Goal: Task Accomplishment & Management: Manage account settings

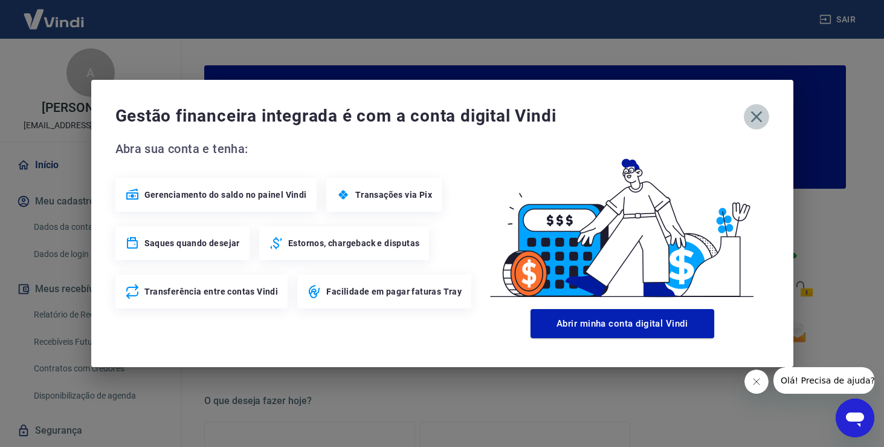
click at [761, 116] on icon "button" at bounding box center [756, 116] width 19 height 19
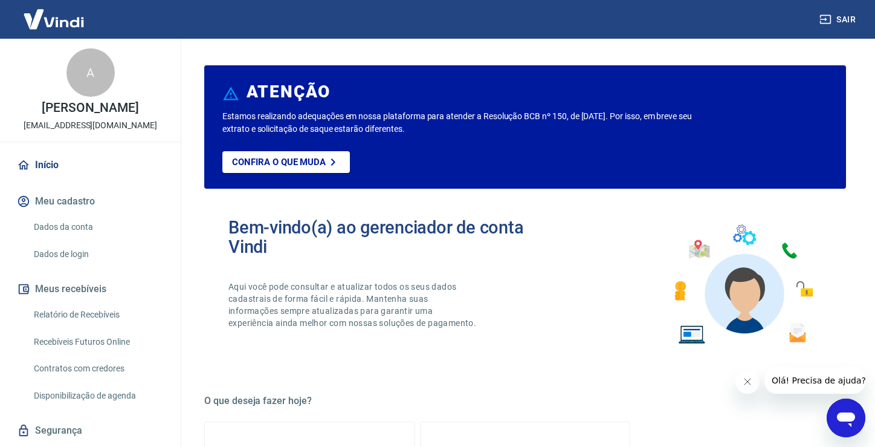
scroll to position [17, 0]
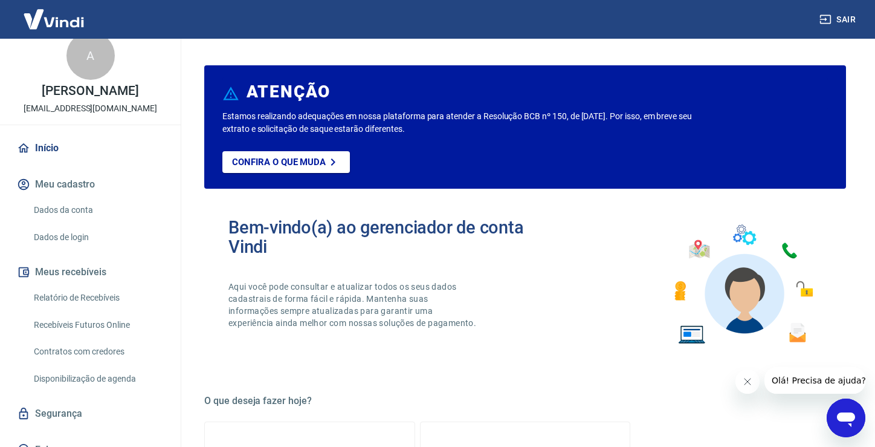
click at [108, 302] on link "Relatório de Recebíveis" at bounding box center [97, 297] width 137 height 25
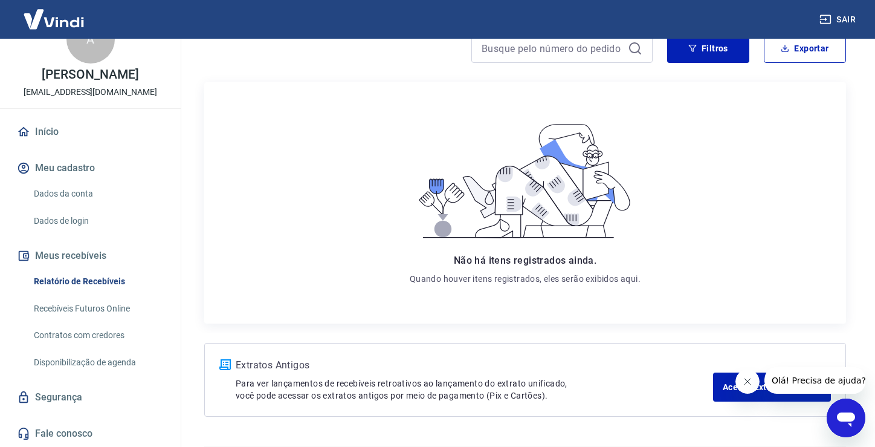
scroll to position [117, 0]
click at [109, 224] on link "Dados de login" at bounding box center [97, 221] width 137 height 25
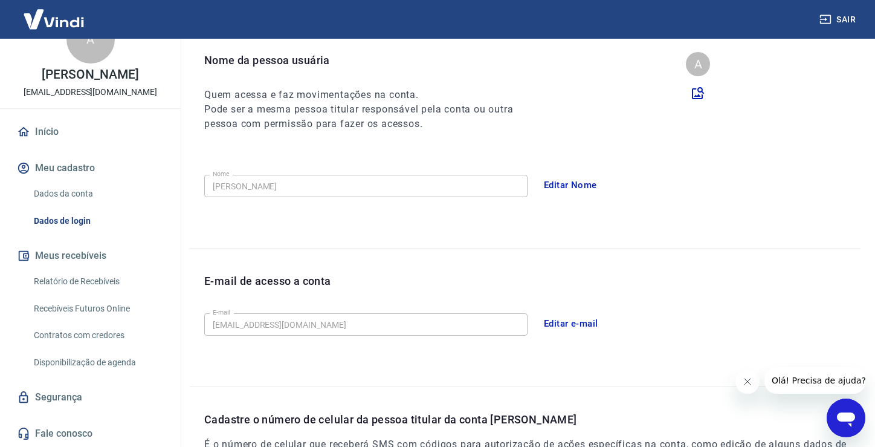
scroll to position [291, 0]
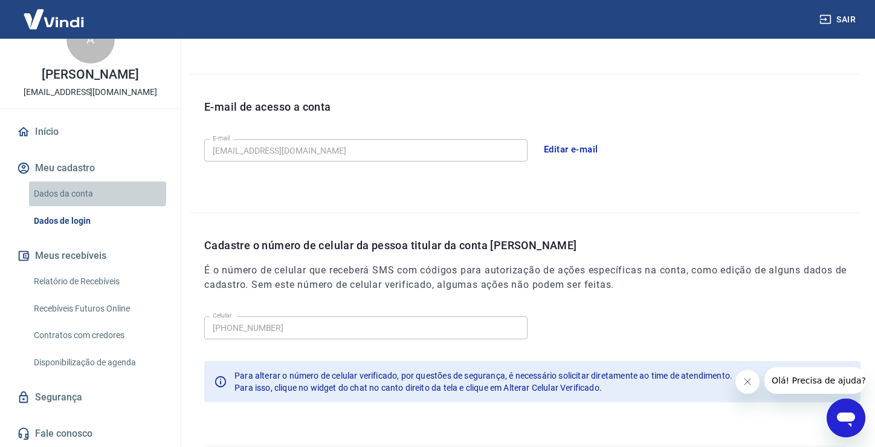
click at [97, 186] on link "Dados da conta" at bounding box center [97, 193] width 137 height 25
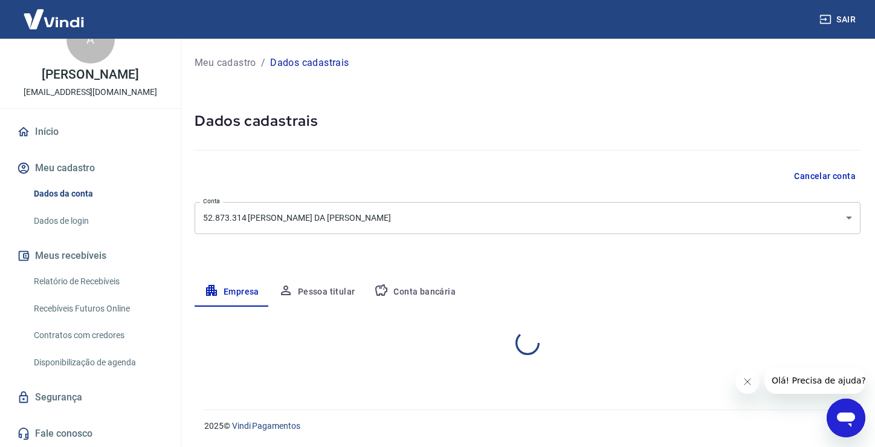
select select "MG"
select select "business"
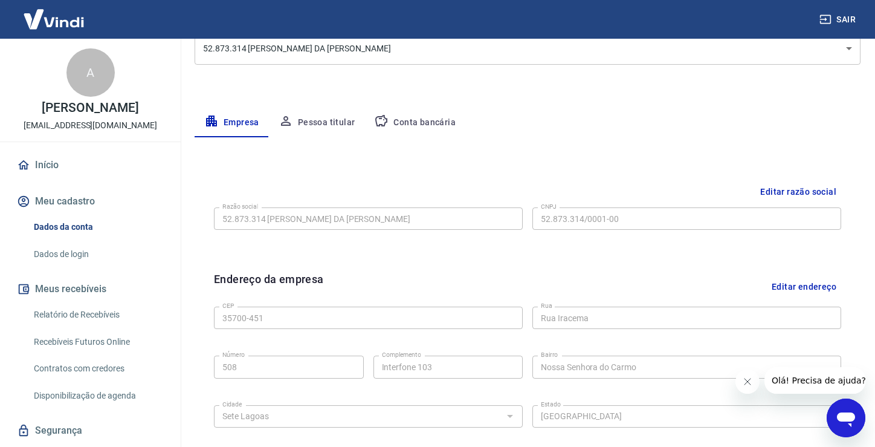
click at [53, 169] on link "Início" at bounding box center [91, 165] width 152 height 27
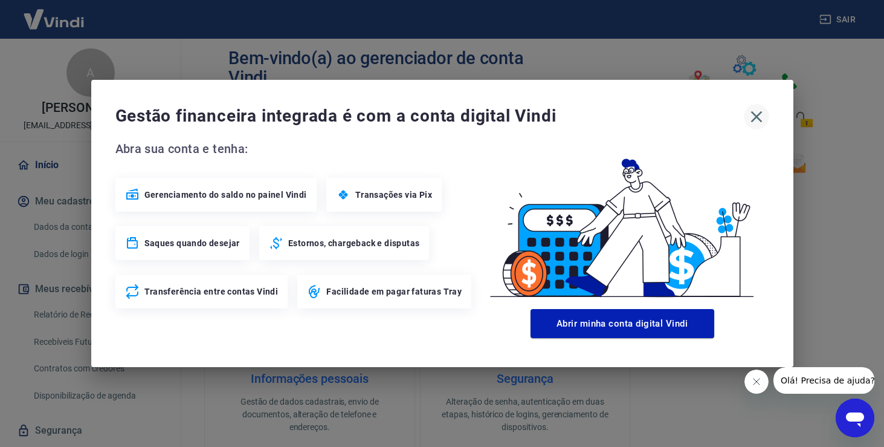
click at [758, 116] on icon "button" at bounding box center [756, 116] width 19 height 19
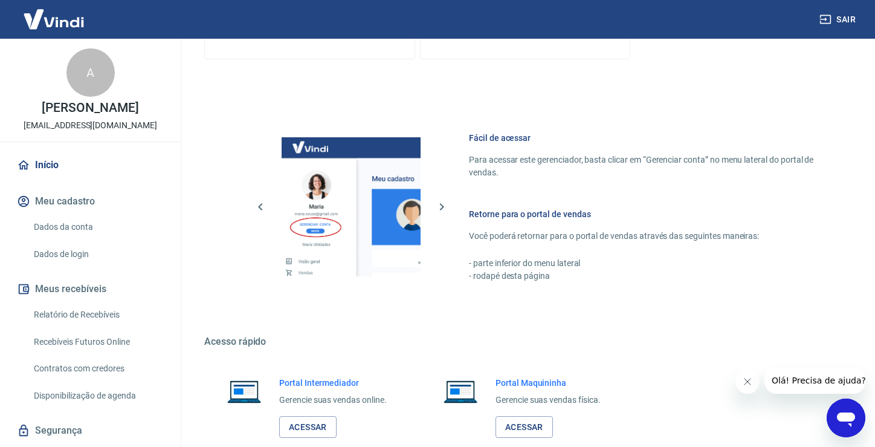
scroll to position [645, 0]
